Goal: Task Accomplishment & Management: Use online tool/utility

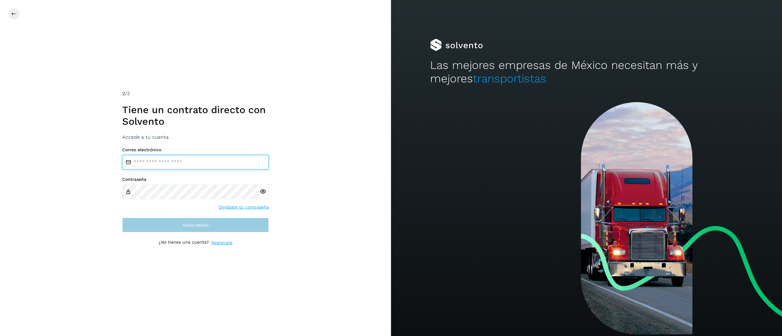
type input "**********"
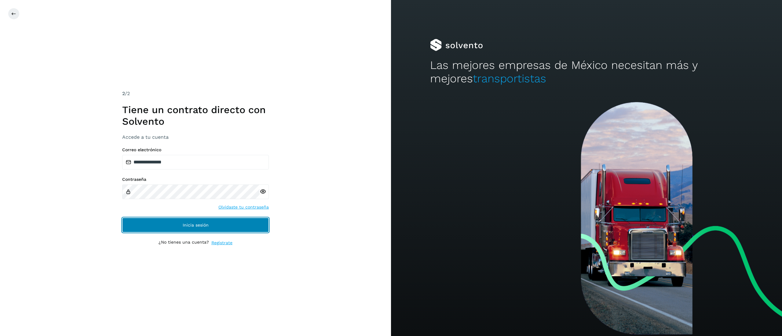
click at [151, 219] on button "Inicia sesión" at bounding box center [195, 225] width 147 height 15
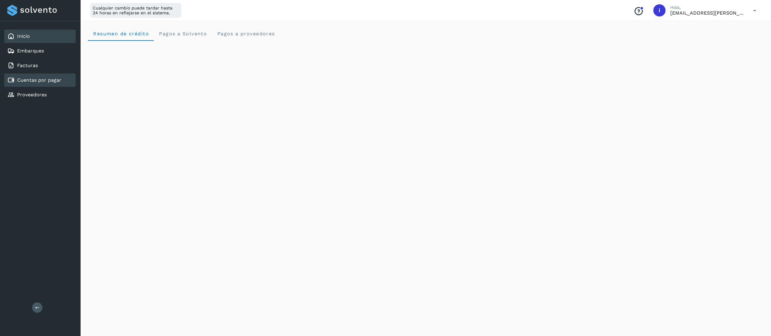
click at [42, 82] on div "Cuentas por pagar" at bounding box center [34, 80] width 54 height 7
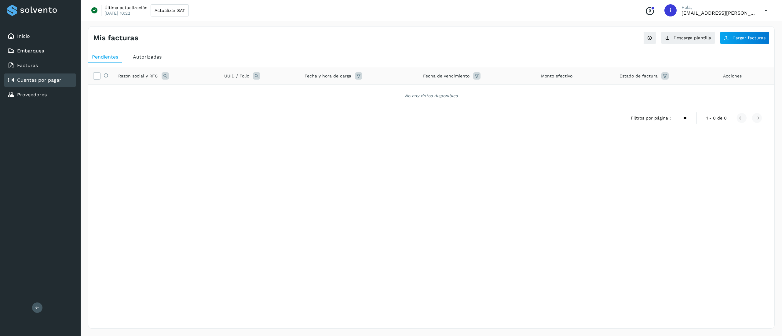
click at [148, 55] on span "Autorizadas" at bounding box center [147, 57] width 29 height 6
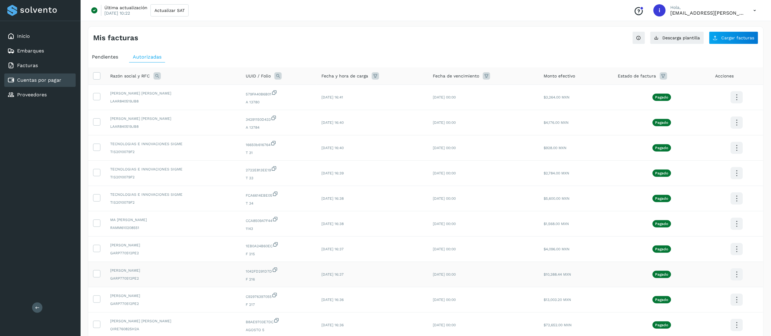
scroll to position [57, 0]
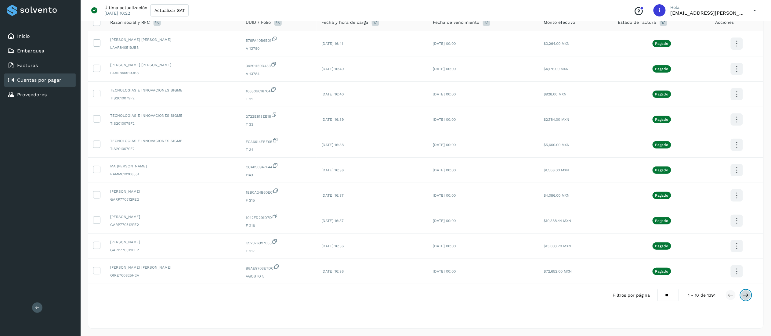
click at [746, 297] on icon at bounding box center [746, 295] width 6 height 6
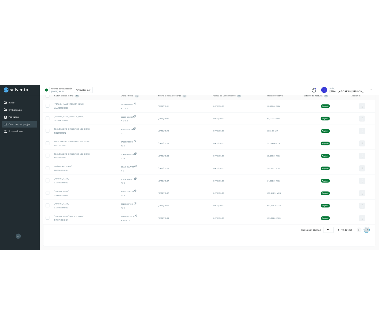
scroll to position [0, 0]
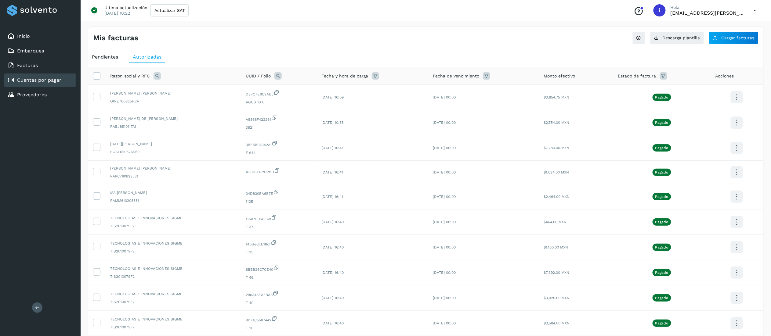
click at [728, 45] on div "Mis facturas Ver instrucciones para cargar Facturas Descarga plantilla Cargar f…" at bounding box center [426, 203] width 676 height 355
click at [728, 38] on span "Cargar facturas" at bounding box center [738, 38] width 33 height 4
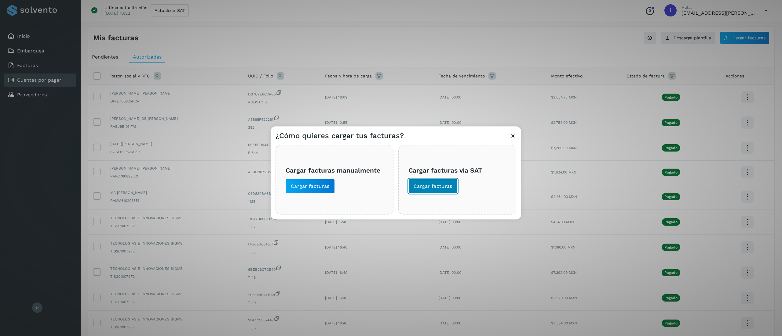
click at [452, 186] on button "Cargar facturas" at bounding box center [432, 186] width 49 height 15
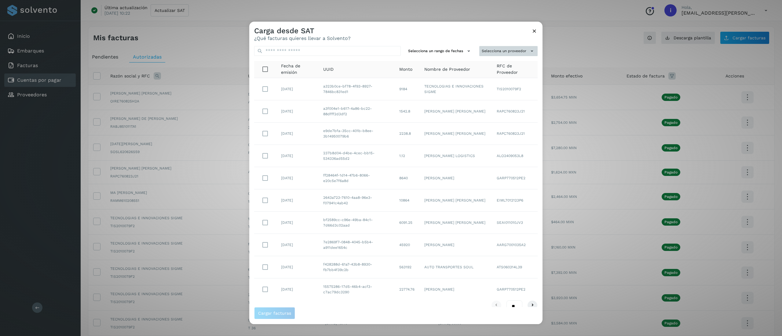
click at [493, 50] on button "Selecciona un proveedor" at bounding box center [508, 51] width 58 height 10
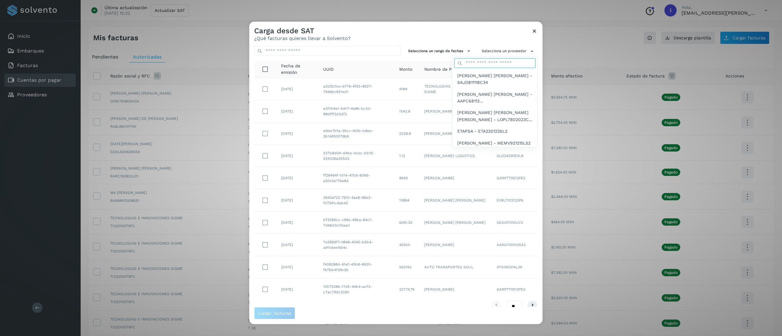
click at [474, 61] on input "text" at bounding box center [494, 63] width 81 height 10
type input "***"
click at [491, 91] on span "[PERSON_NAME] - BEAC0302104X9" at bounding box center [494, 94] width 74 height 7
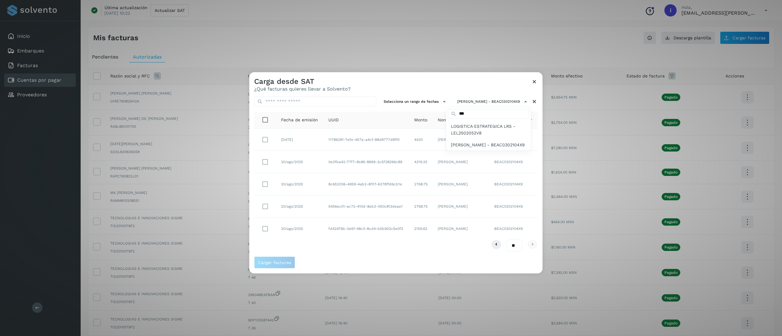
click at [355, 249] on div at bounding box center [640, 240] width 782 height 336
click at [532, 80] on icon at bounding box center [534, 81] width 6 height 6
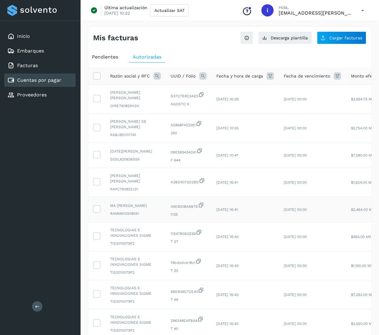
scroll to position [96, 0]
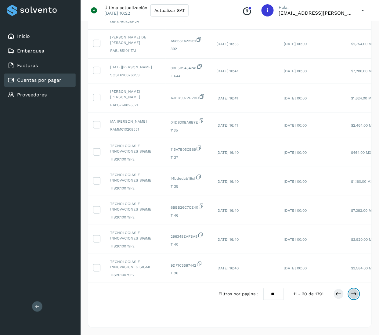
click at [352, 292] on icon at bounding box center [354, 294] width 6 height 6
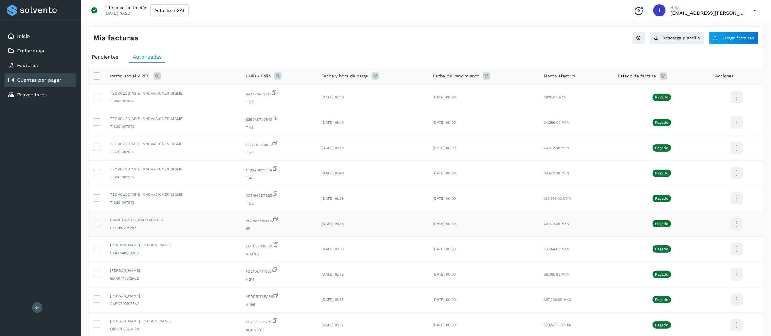
scroll to position [57, 0]
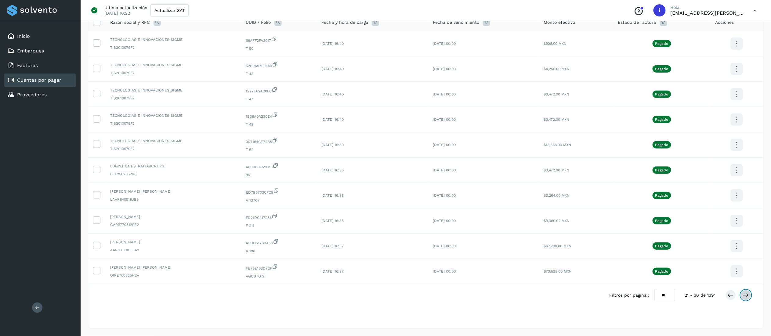
click at [748, 295] on icon at bounding box center [746, 295] width 6 height 6
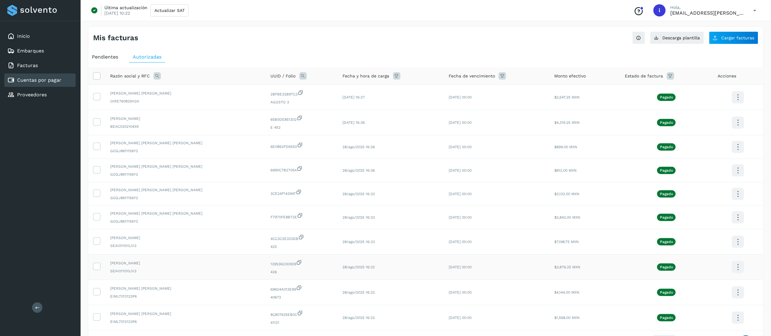
scroll to position [49, 0]
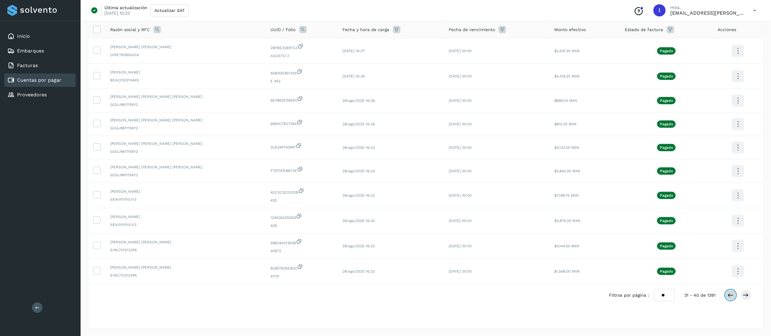
click at [732, 296] on icon at bounding box center [731, 295] width 6 height 6
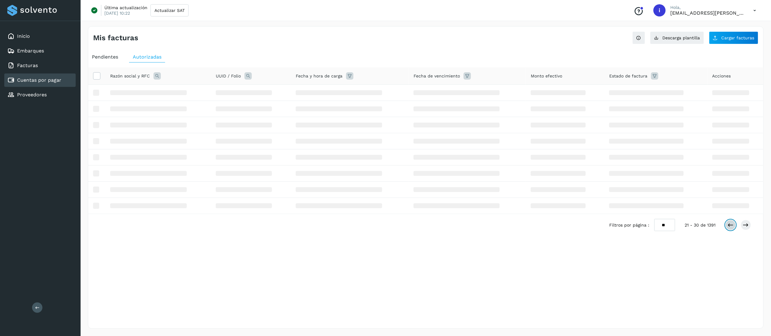
scroll to position [0, 0]
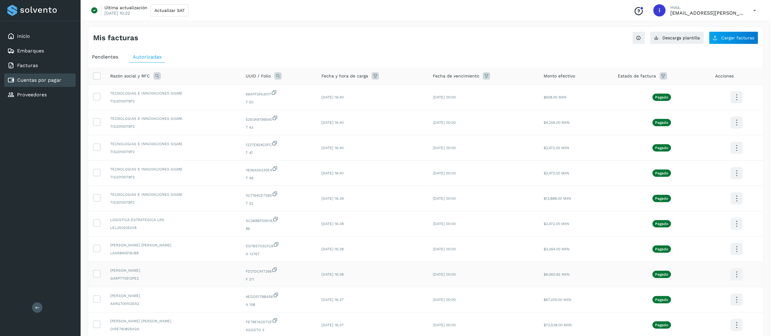
click at [308, 274] on span "FD21DC417266" at bounding box center [279, 270] width 66 height 7
drag, startPoint x: 183, startPoint y: 279, endPoint x: 103, endPoint y: 278, distance: 79.7
click at [103, 278] on tr "[PERSON_NAME] GARP770512PE2 FD21DC417266 F 211 [DATE] 16:38 [DATE] 00:00 $9,060…" at bounding box center [425, 274] width 675 height 25
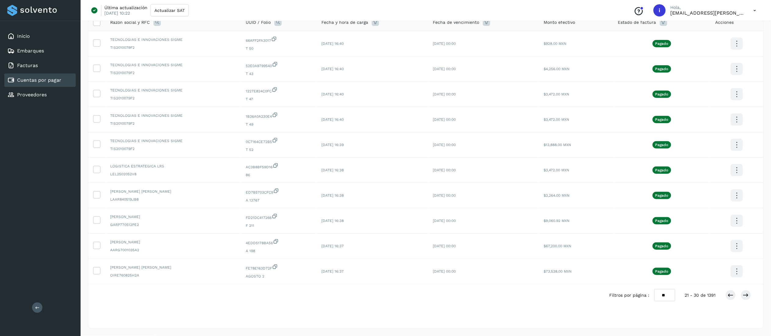
click at [724, 292] on div "Filtros por página : ** ** ** 21 - 30 de 1391" at bounding box center [685, 295] width 151 height 12
click at [728, 294] on icon at bounding box center [731, 295] width 6 height 6
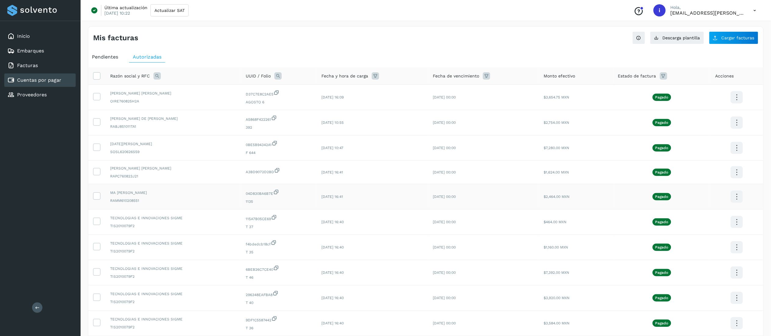
scroll to position [55, 0]
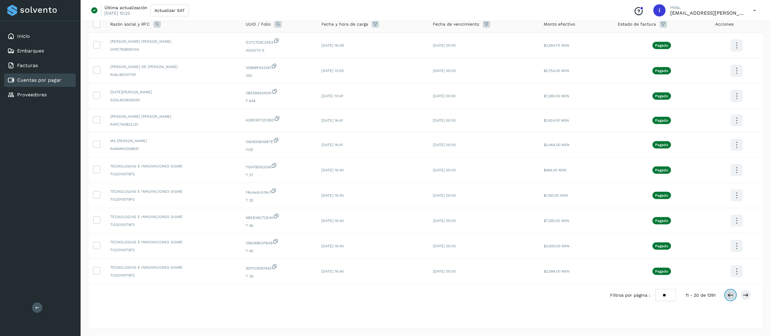
click at [728, 294] on icon at bounding box center [731, 295] width 6 height 6
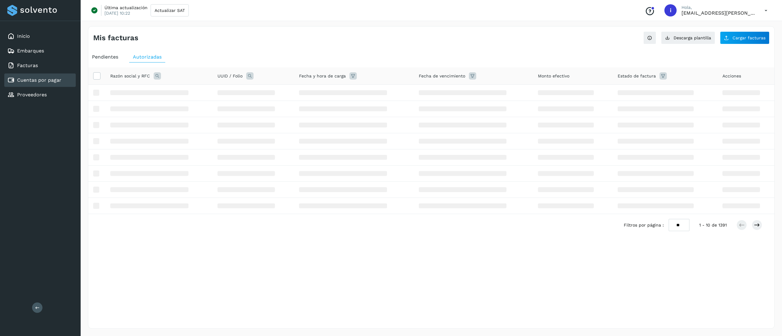
click at [728, 294] on div "Mis facturas Ver instrucciones para cargar Facturas Descarga plantilla Cargar f…" at bounding box center [431, 177] width 686 height 303
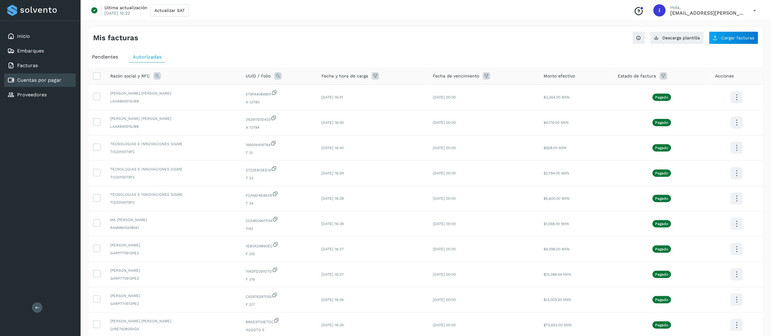
click at [159, 78] on icon at bounding box center [157, 75] width 7 height 7
click at [193, 103] on input "text" at bounding box center [197, 102] width 75 height 10
click at [167, 93] on label "Razón social" at bounding box center [178, 90] width 37 height 6
click at [190, 103] on input "***" at bounding box center [197, 102] width 75 height 10
type input "*****"
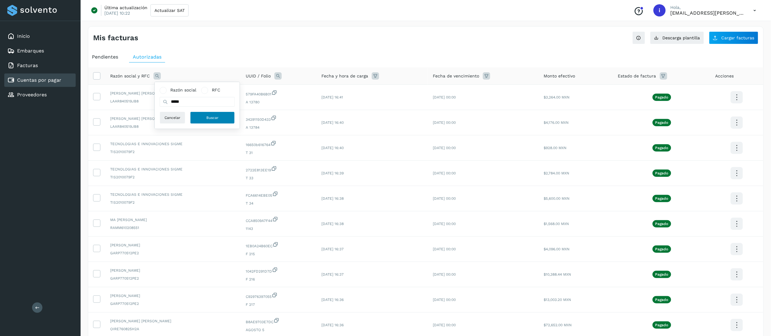
click at [215, 120] on span "Buscar" at bounding box center [212, 117] width 12 height 5
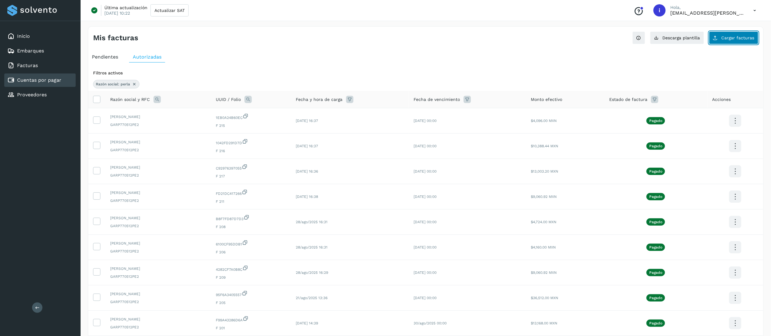
click at [739, 36] on span "Cargar facturas" at bounding box center [738, 38] width 33 height 4
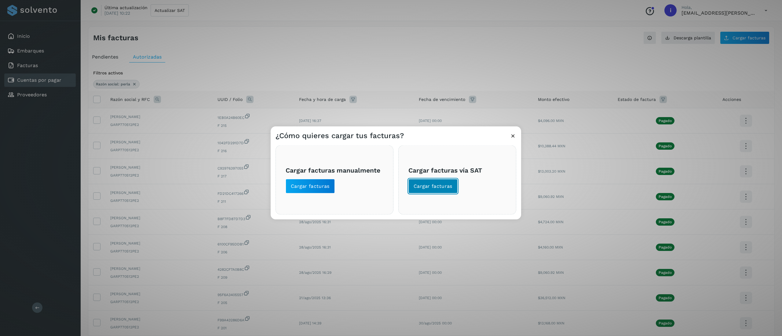
click at [424, 179] on button "Cargar facturas" at bounding box center [432, 186] width 49 height 15
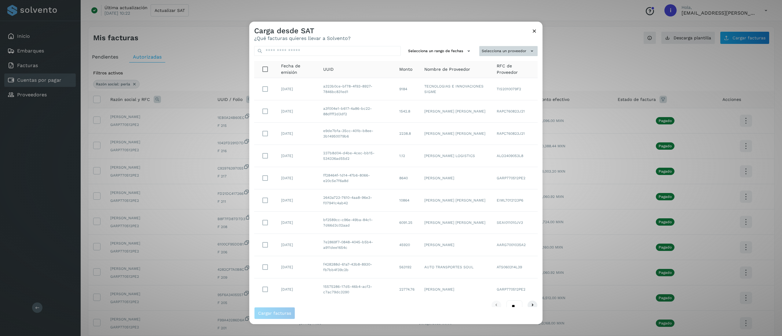
click at [509, 51] on button "Selecciona un proveedor" at bounding box center [508, 51] width 58 height 10
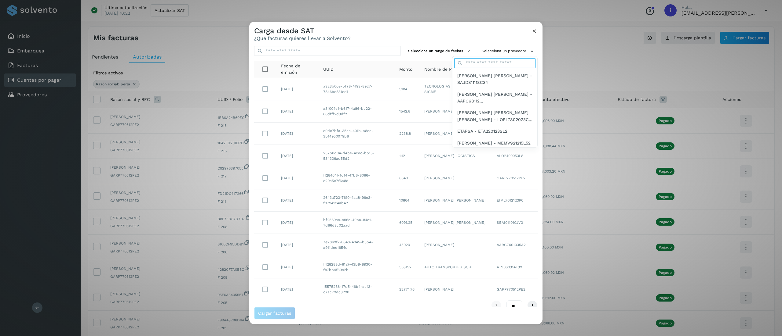
click at [493, 62] on input "text" at bounding box center [494, 63] width 81 height 10
type input "****"
click at [493, 75] on span "[PERSON_NAME] - GARP770512PE2" at bounding box center [495, 75] width 73 height 7
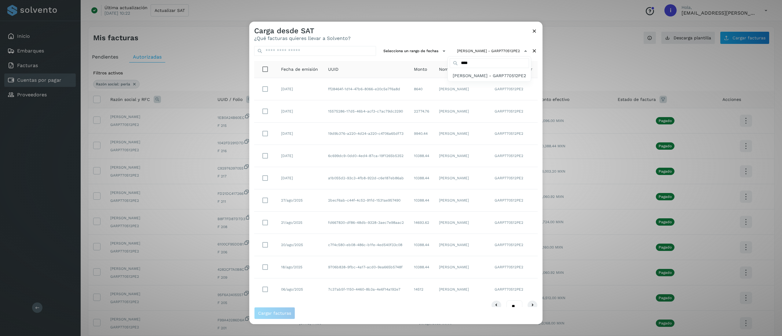
click at [520, 306] on div at bounding box center [640, 190] width 782 height 336
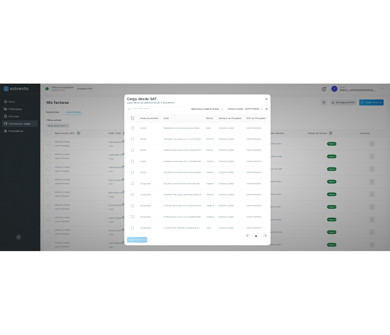
scroll to position [11, 0]
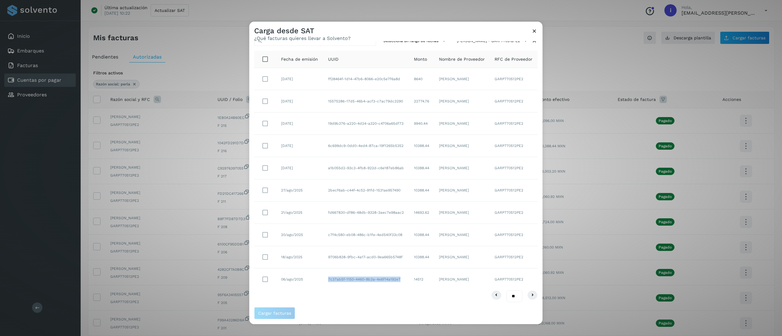
drag, startPoint x: 351, startPoint y: 283, endPoint x: 326, endPoint y: 276, distance: 25.8
click at [326, 276] on td "7c37ab5f-1150-4460-8b3a-4e6f14a192e7" at bounding box center [366, 280] width 86 height 22
click at [423, 313] on span "Cargar facturas" at bounding box center [395, 313] width 283 height 12
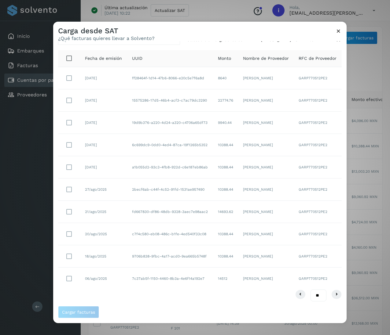
click at [274, 280] on td "[PERSON_NAME]" at bounding box center [266, 279] width 56 height 22
drag, startPoint x: 276, startPoint y: 280, endPoint x: 236, endPoint y: 284, distance: 39.8
click at [238, 284] on td "[PERSON_NAME]" at bounding box center [266, 279] width 56 height 22
copy td "[PERSON_NAME]"
drag, startPoint x: 154, startPoint y: 287, endPoint x: 126, endPoint y: 275, distance: 30.6
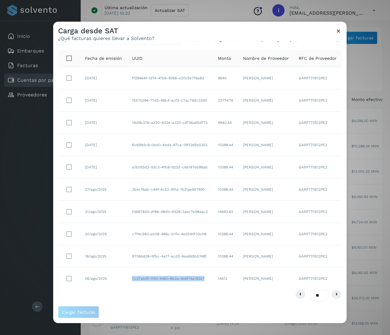
click at [127, 275] on td "7c37ab5f-1150-4460-8b3a-4e6f14a192e7" at bounding box center [170, 279] width 86 height 22
copy td "7c37ab5f-1150-4460-8b3a-4e6f14a192e7"
drag, startPoint x: 223, startPoint y: 275, endPoint x: 208, endPoint y: 279, distance: 16.0
click at [213, 279] on td "14512" at bounding box center [225, 279] width 25 height 22
copy td "14512"
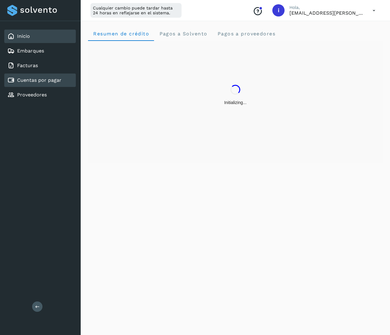
click at [56, 77] on link "Cuentas por pagar" at bounding box center [39, 80] width 44 height 6
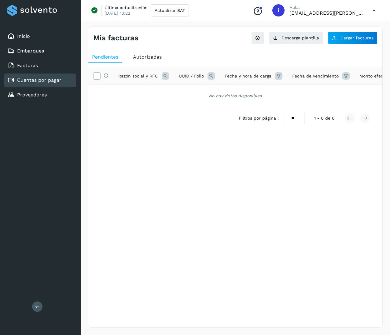
click at [163, 16] on div "Última actualización 11/sep/2025 10:22 Actualizar SAT Conoce nuestros beneficio…" at bounding box center [235, 10] width 309 height 21
click at [166, 9] on span "Actualizar SAT" at bounding box center [169, 10] width 30 height 4
